Goal: Task Accomplishment & Management: Use online tool/utility

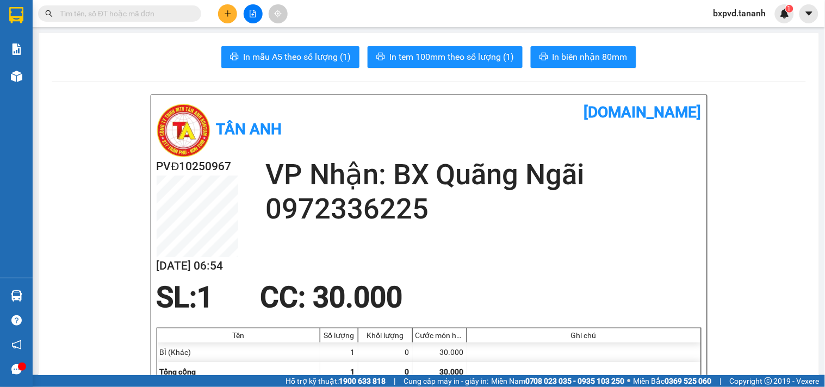
click at [131, 17] on input "text" at bounding box center [124, 14] width 128 height 12
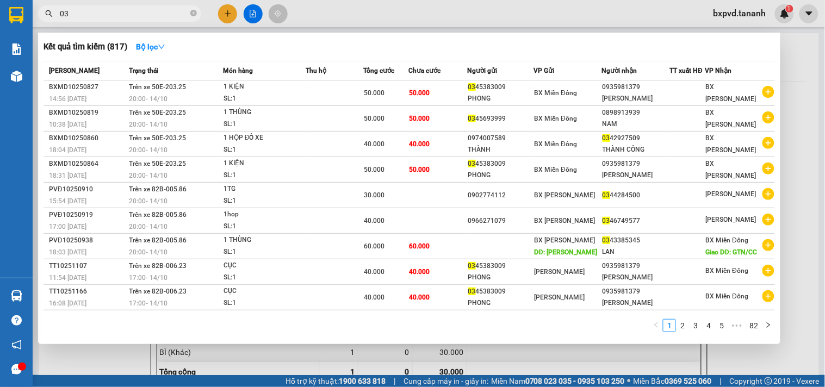
type input "0"
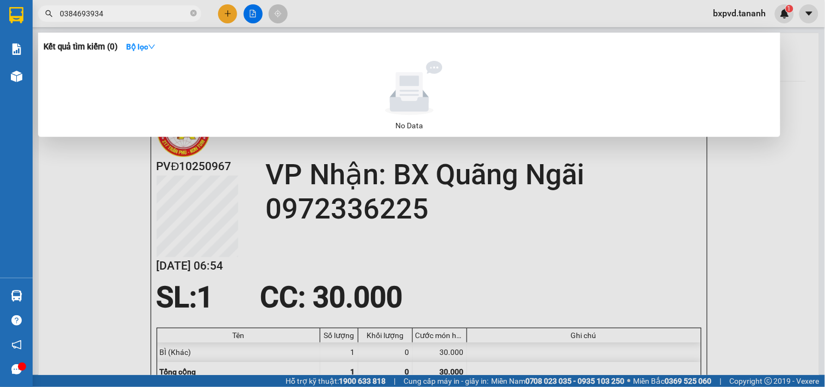
click at [134, 21] on span "0384693934" at bounding box center [119, 13] width 163 height 16
click at [135, 17] on input "0384693934" at bounding box center [124, 14] width 128 height 12
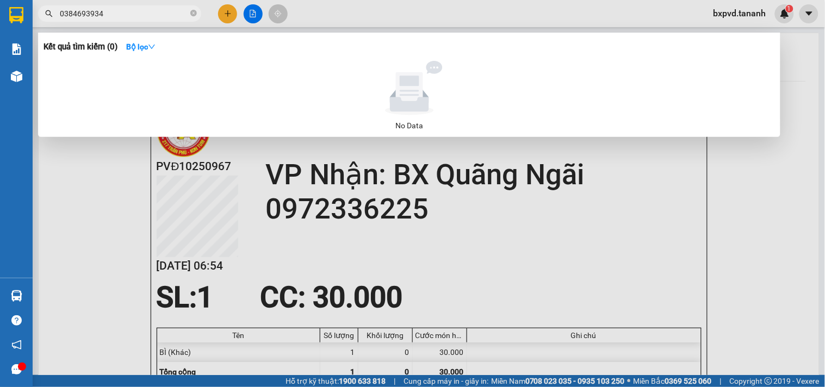
click at [135, 17] on input "0384693934" at bounding box center [124, 14] width 128 height 12
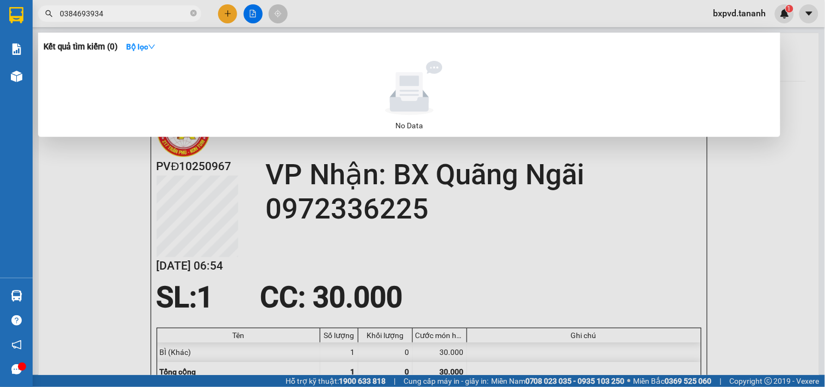
click at [135, 17] on input "0384693934" at bounding box center [124, 14] width 128 height 12
type input "0"
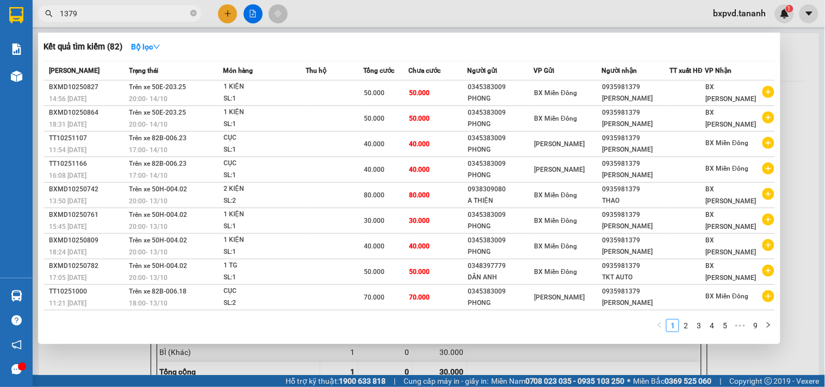
scroll to position [0, 3849]
type input "1379 ..."
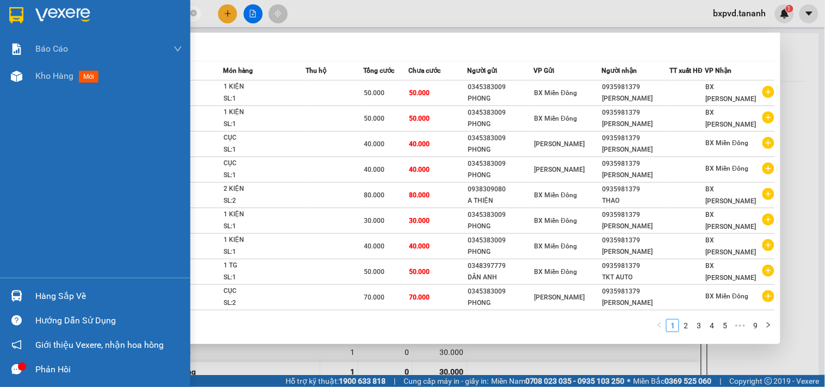
click at [15, 10] on img at bounding box center [16, 15] width 14 height 16
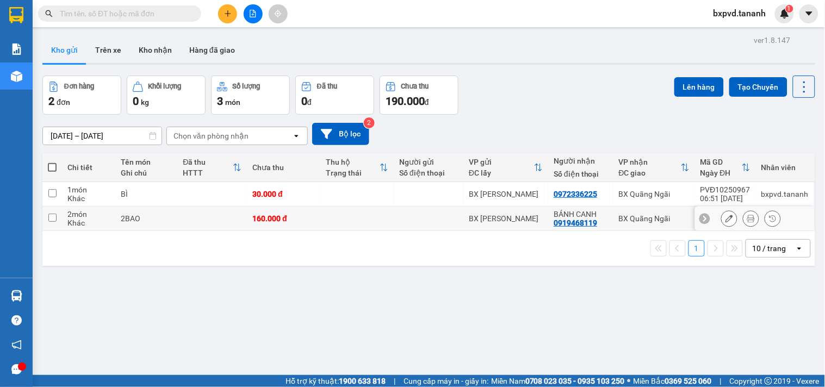
click at [55, 218] on input "checkbox" at bounding box center [52, 218] width 8 height 8
checkbox input "true"
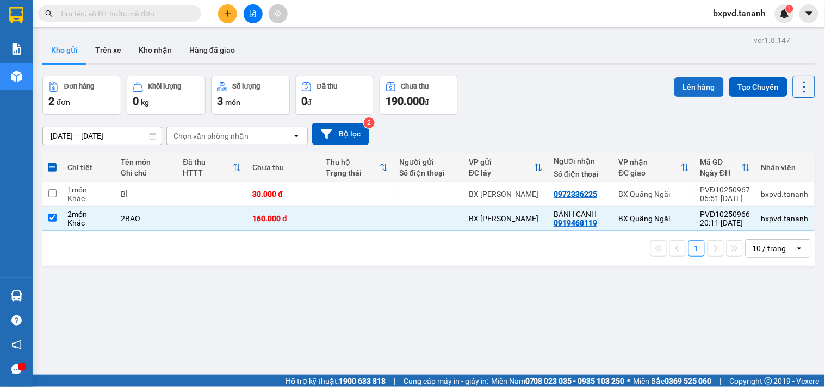
click at [694, 91] on button "Lên hàng" at bounding box center [698, 87] width 49 height 20
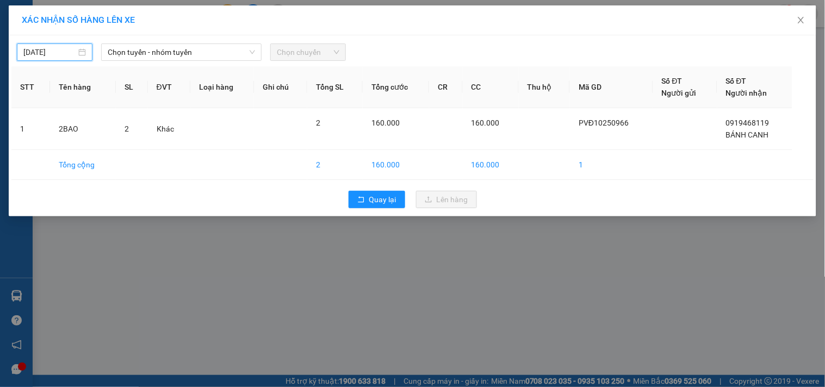
click at [64, 53] on input "[DATE]" at bounding box center [49, 52] width 53 height 12
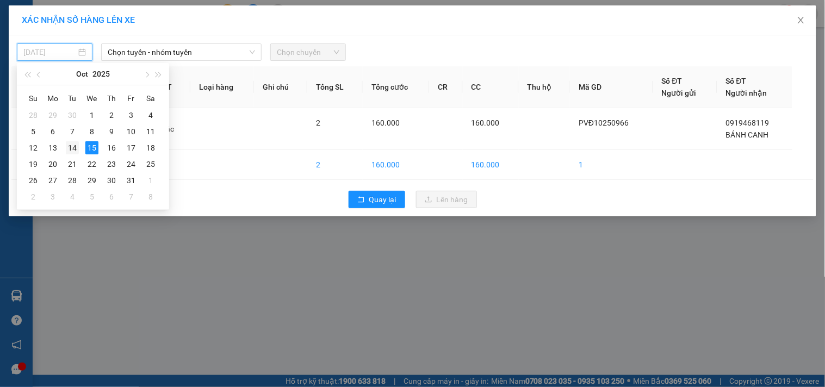
click at [78, 140] on td "14" at bounding box center [73, 148] width 20 height 16
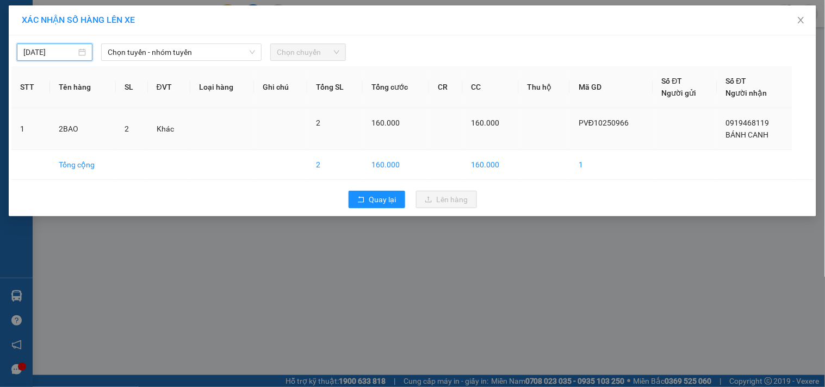
type input "14/10/2025"
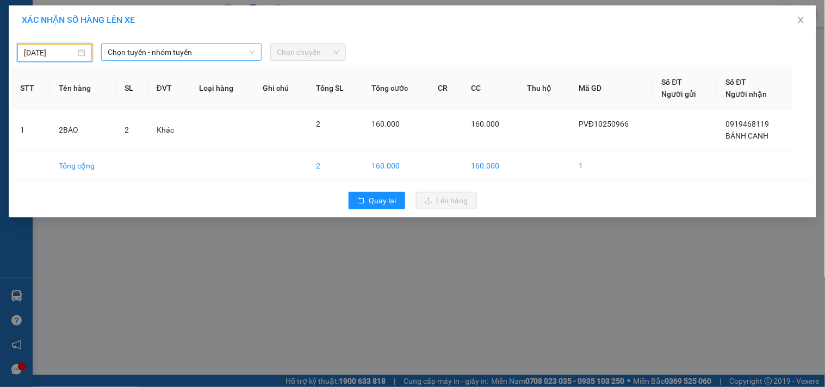
click at [166, 45] on span "Chọn tuyến - nhóm tuyến" at bounding box center [181, 52] width 147 height 16
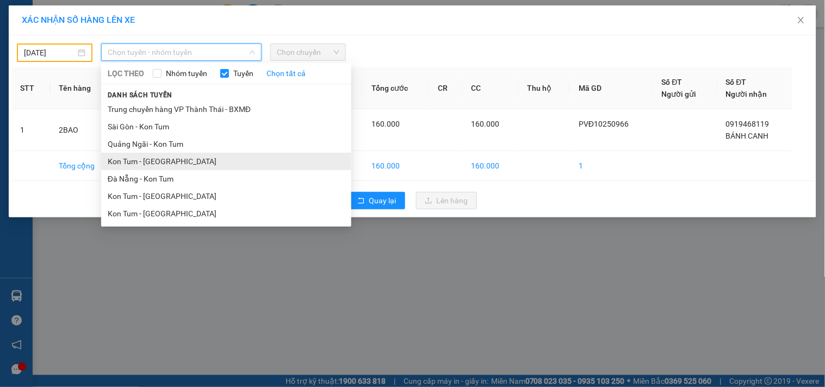
click at [194, 160] on li "Kon Tum - Quảng Ngãi" at bounding box center [226, 161] width 250 height 17
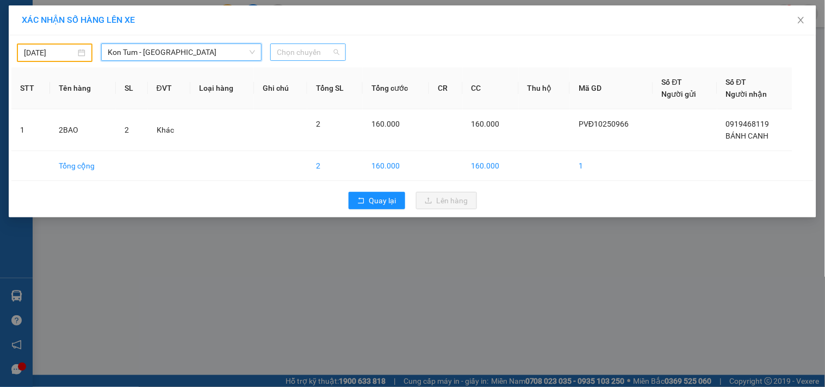
click at [306, 51] on span "Chọn chuyến" at bounding box center [308, 52] width 63 height 16
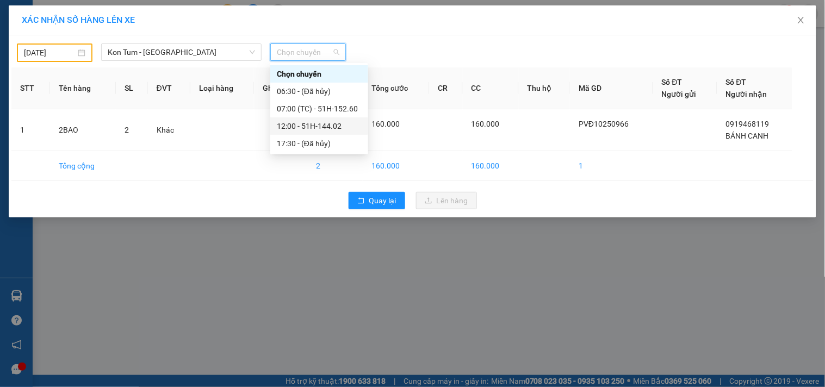
click at [323, 127] on div "12:00 - 51H-144.02" at bounding box center [319, 126] width 85 height 12
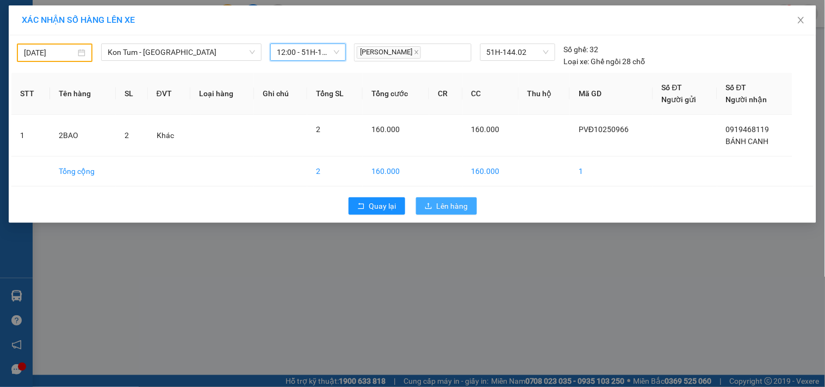
click at [467, 210] on span "Lên hàng" at bounding box center [453, 206] width 32 height 12
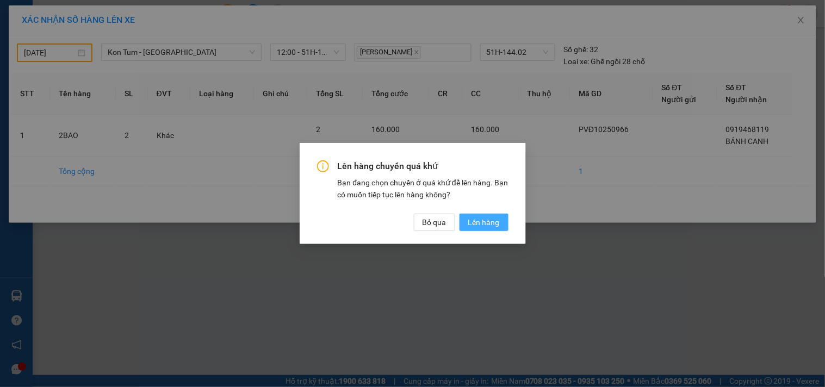
click at [492, 224] on span "Lên hàng" at bounding box center [484, 222] width 32 height 12
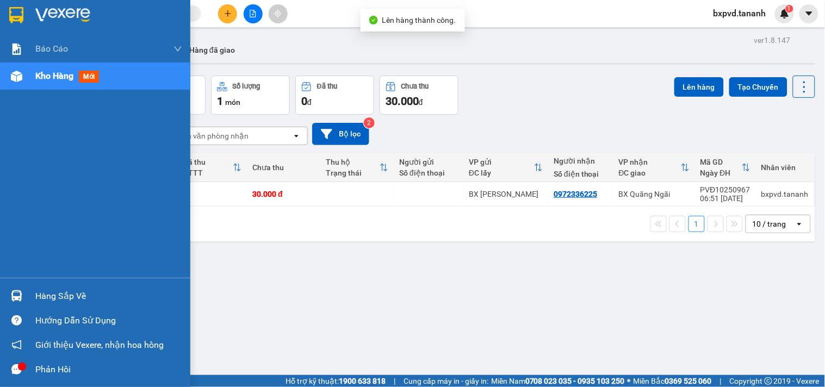
click at [0, 3] on div at bounding box center [95, 17] width 190 height 35
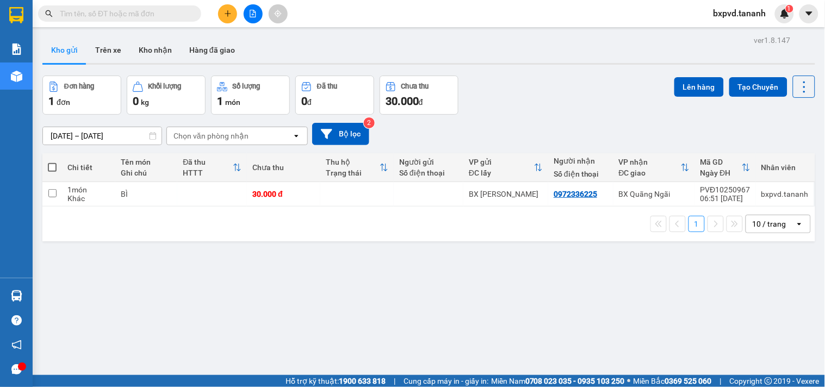
click at [144, 29] on main "ver 1.8.147 Kho gửi Trên xe Kho nhận Hàng đã giao Đơn hàng 1 đơn Khối lượng 0 k…" at bounding box center [412, 187] width 825 height 375
click at [145, 21] on span at bounding box center [119, 13] width 163 height 16
click at [159, 8] on input "text" at bounding box center [124, 14] width 128 height 12
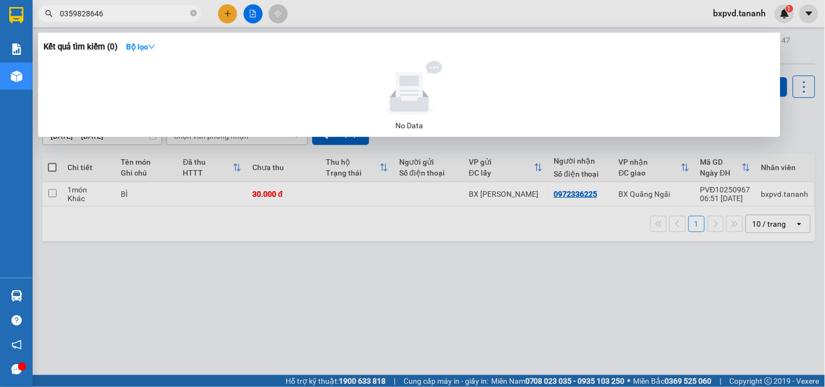
type input "0359828646"
click at [101, 298] on div at bounding box center [412, 193] width 825 height 387
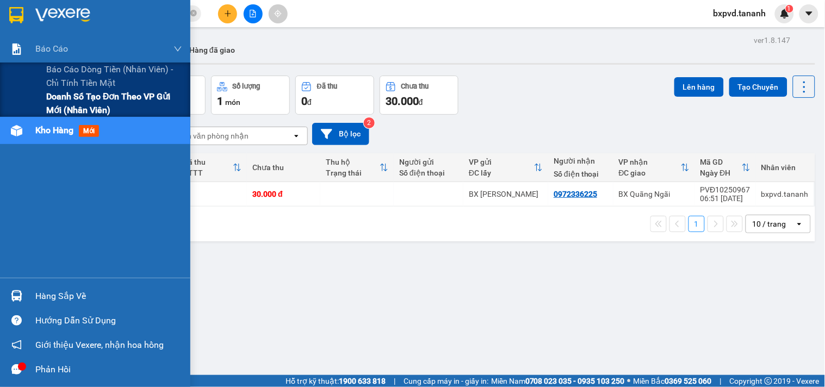
click at [74, 110] on span "Doanh số tạo đơn theo VP gửi mới (nhân viên)" at bounding box center [114, 103] width 136 height 27
